Goal: Check status: Check status

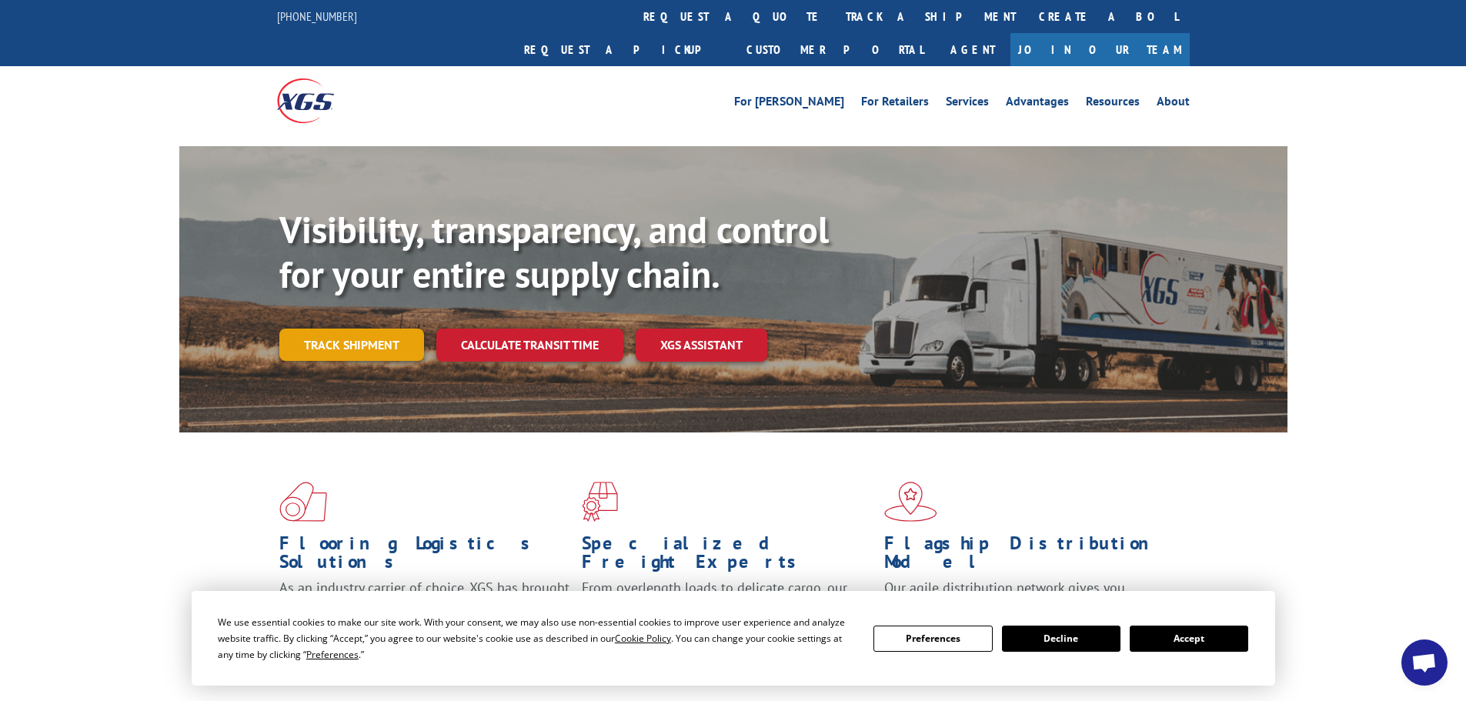
click at [367, 329] on link "Track shipment" at bounding box center [351, 345] width 145 height 32
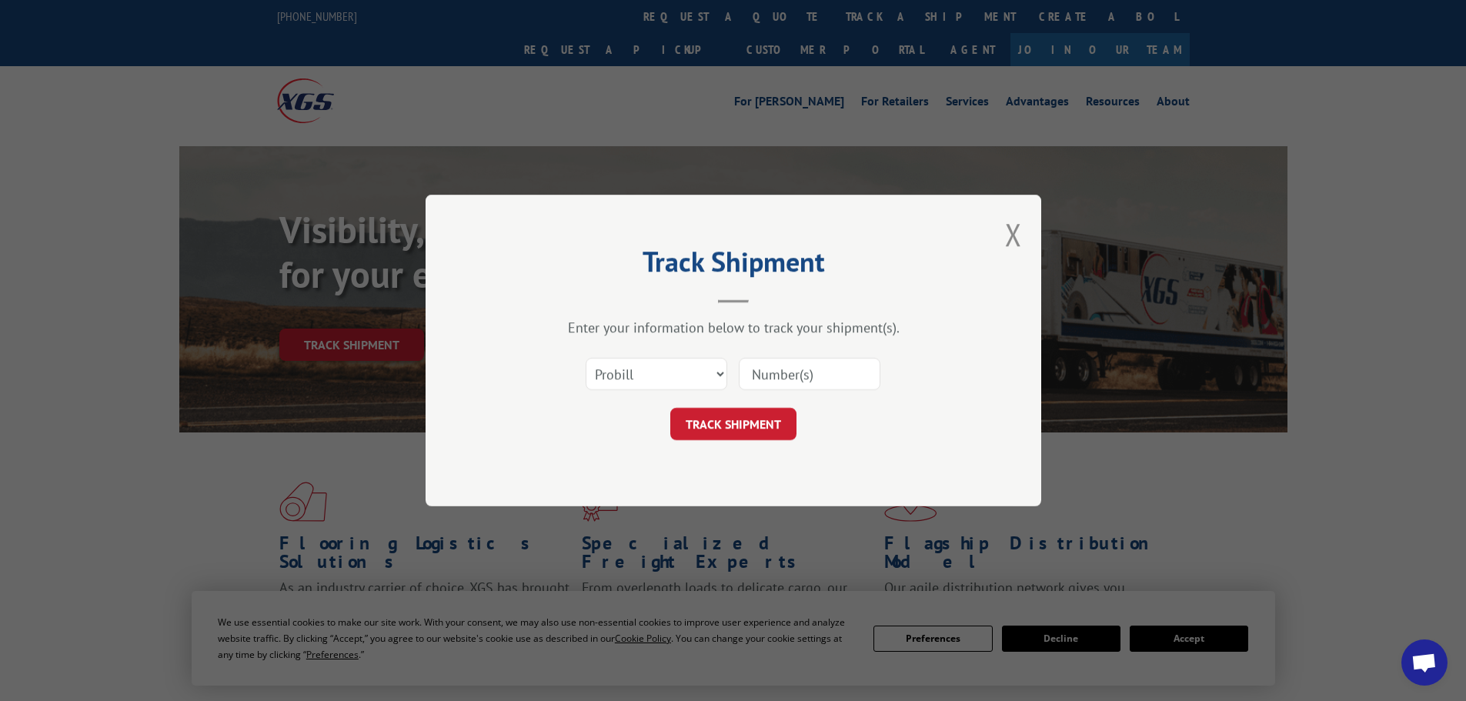
click at [795, 376] on input at bounding box center [810, 374] width 142 height 32
paste input "2870761"
type input "2870761"
click at [699, 424] on button "TRACK SHIPMENT" at bounding box center [733, 424] width 126 height 32
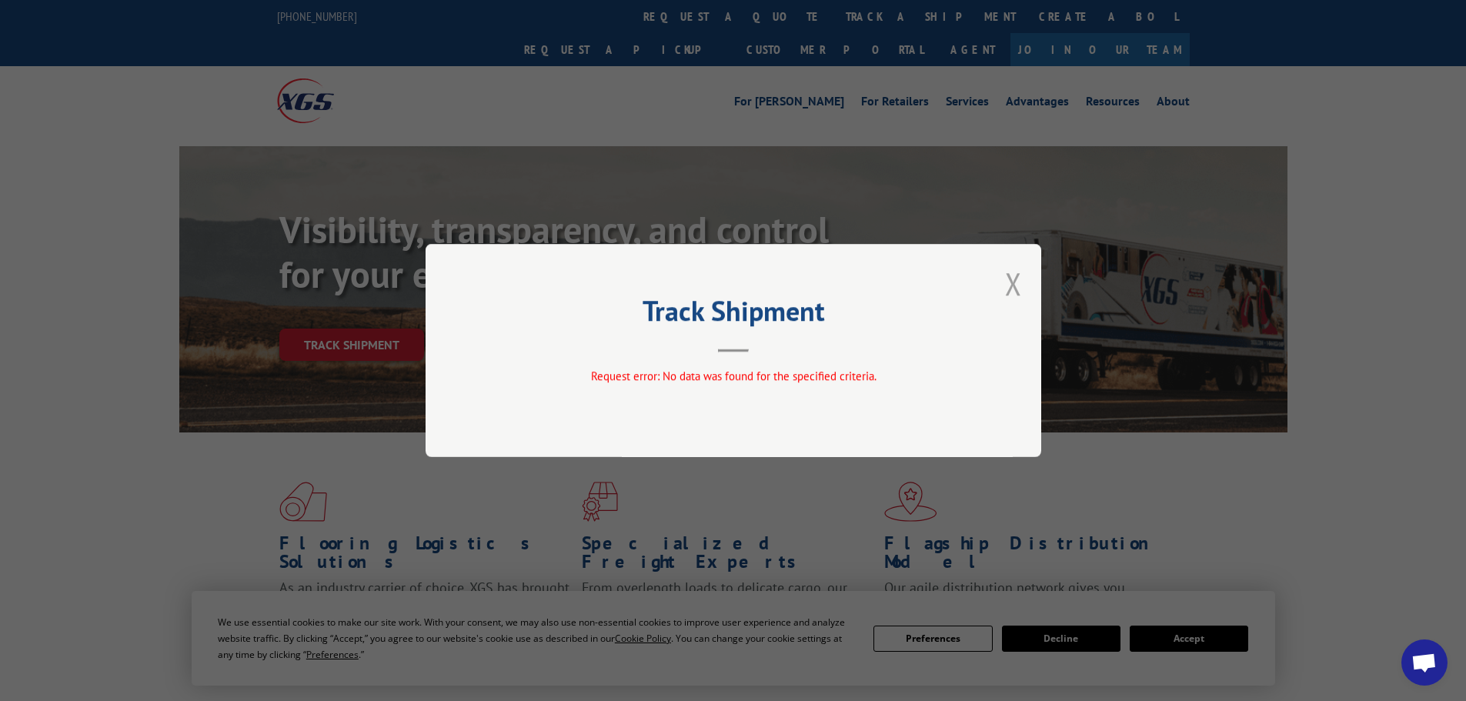
click at [1016, 286] on button "Close modal" at bounding box center [1013, 283] width 17 height 41
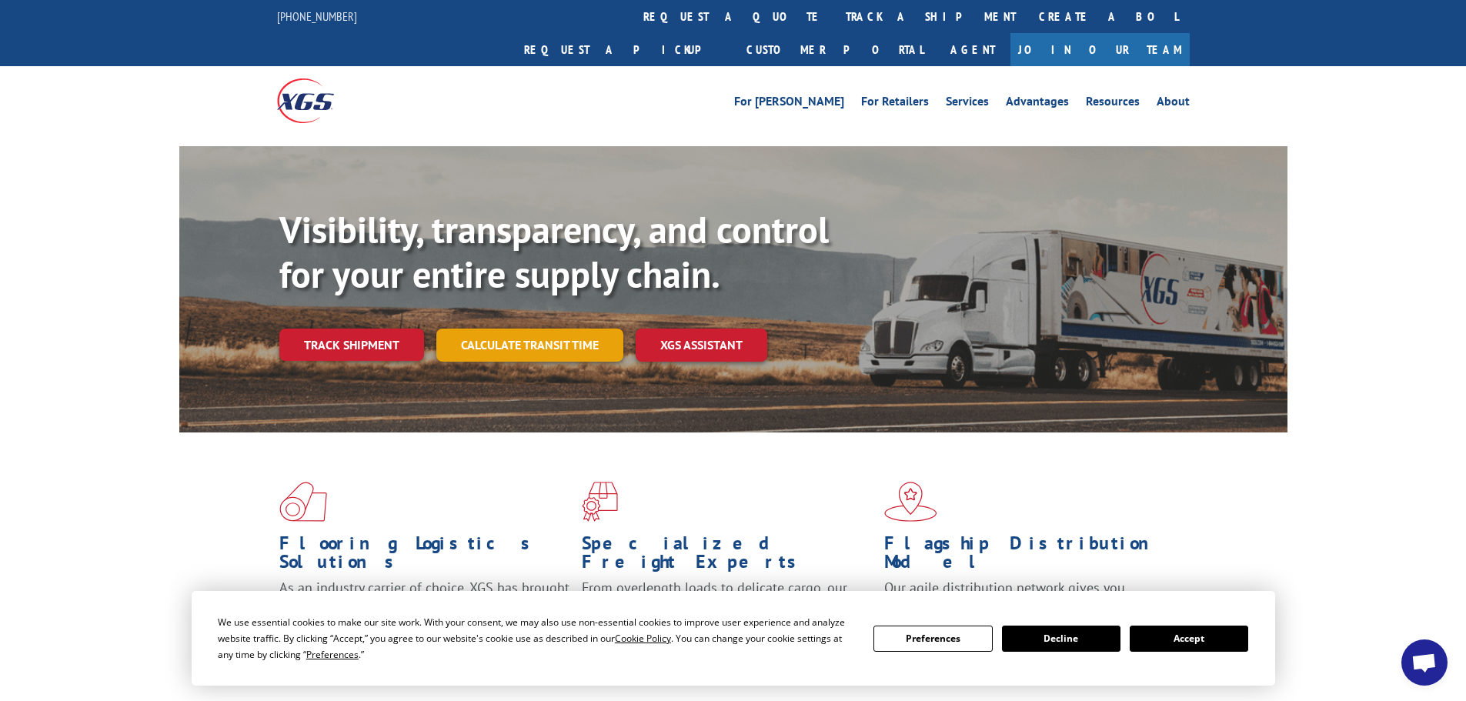
click at [543, 329] on link "Calculate transit time" at bounding box center [529, 345] width 187 height 33
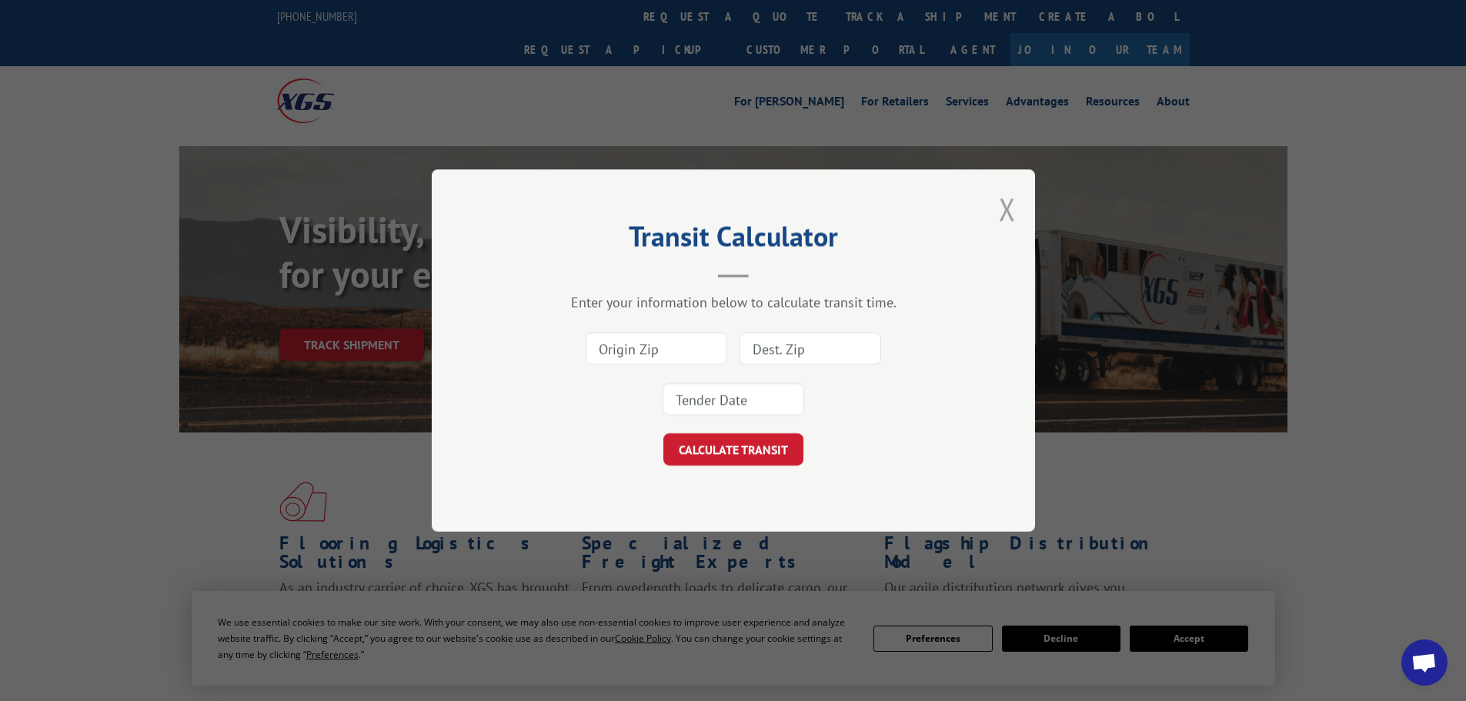
click at [1013, 210] on button "Close modal" at bounding box center [1007, 209] width 17 height 41
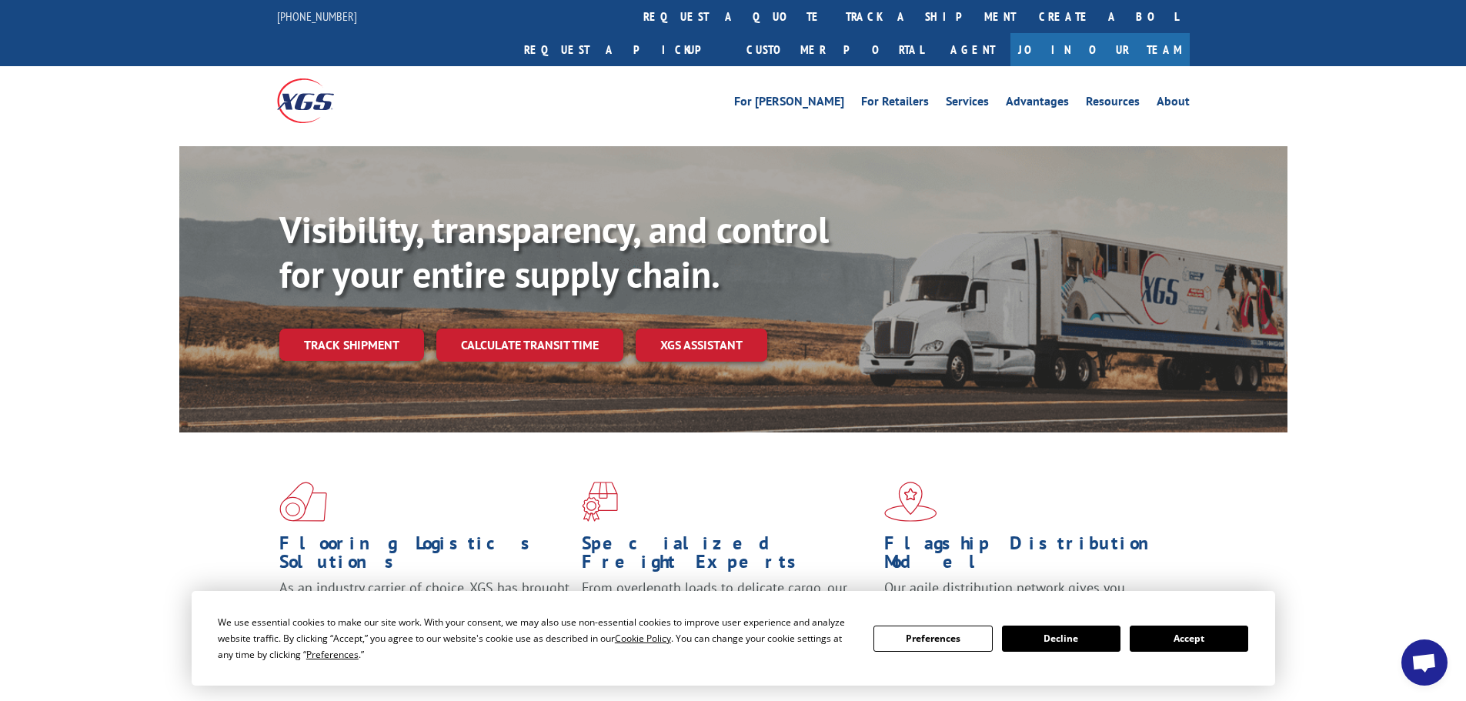
click at [1420, 314] on div "Visibility, transparency, and control for your entire supply chain. Track shipm…" at bounding box center [733, 304] width 1466 height 316
